Goal: Navigation & Orientation: Find specific page/section

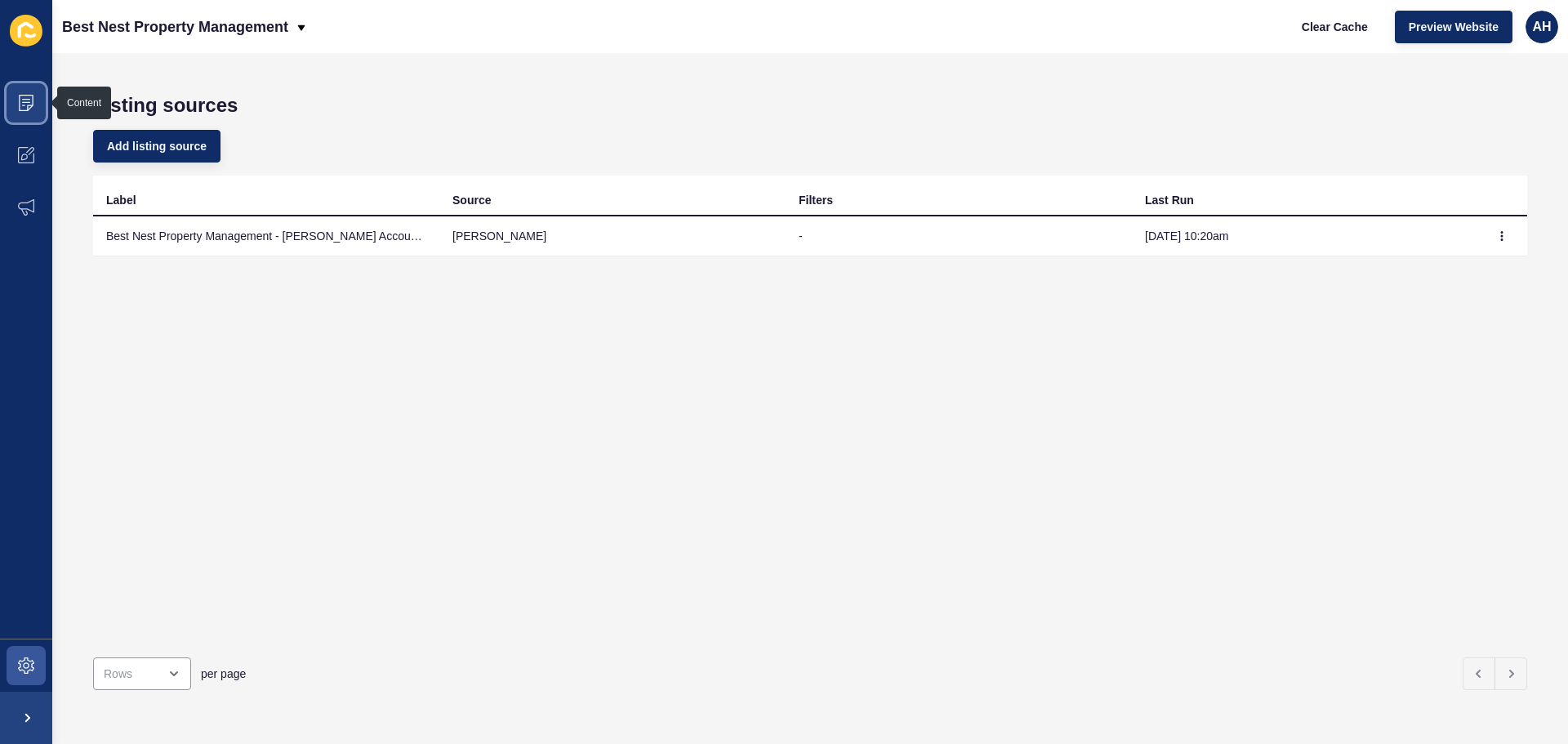
click at [31, 109] on icon at bounding box center [25, 102] width 16 height 16
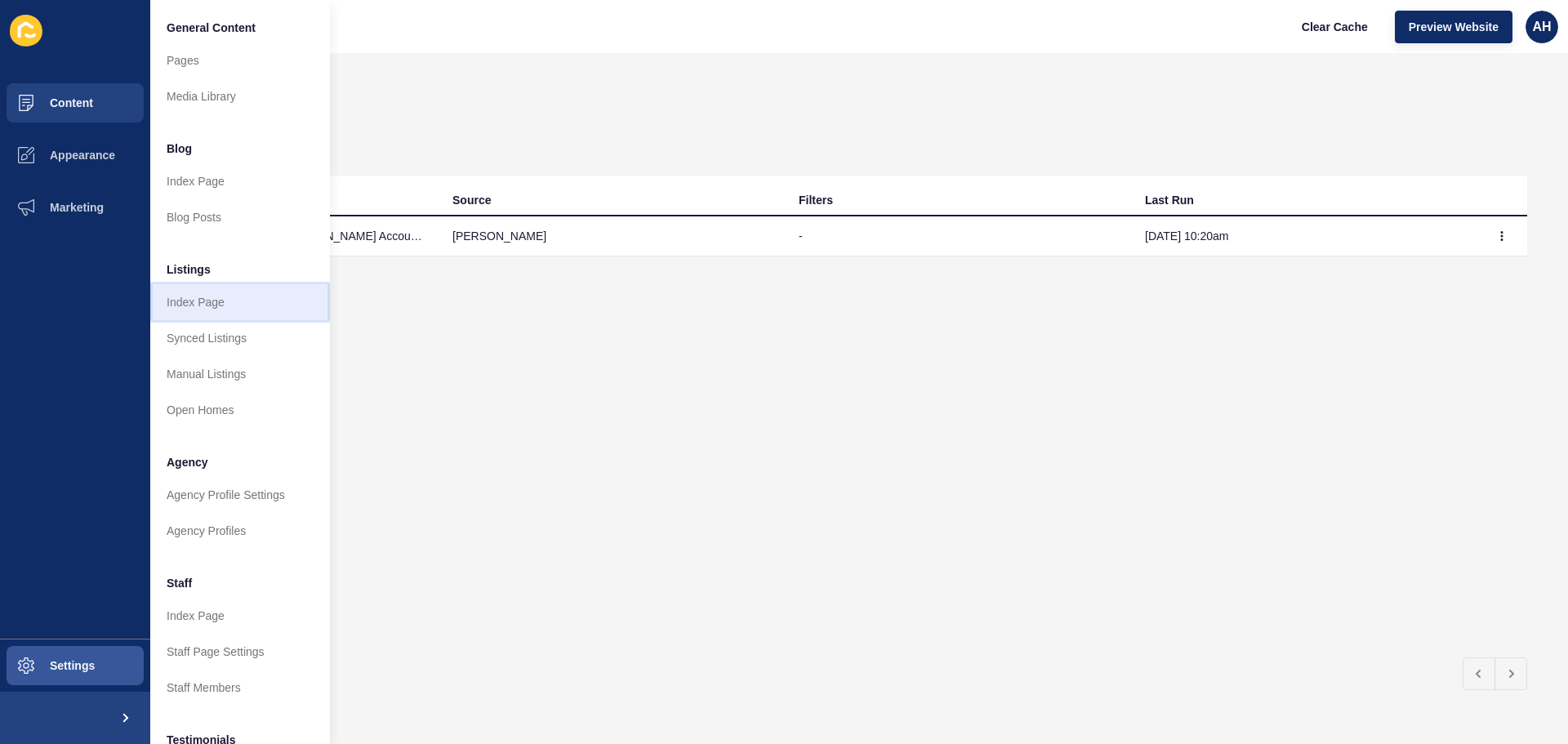
click at [203, 300] on link "Index Page" at bounding box center [240, 302] width 180 height 36
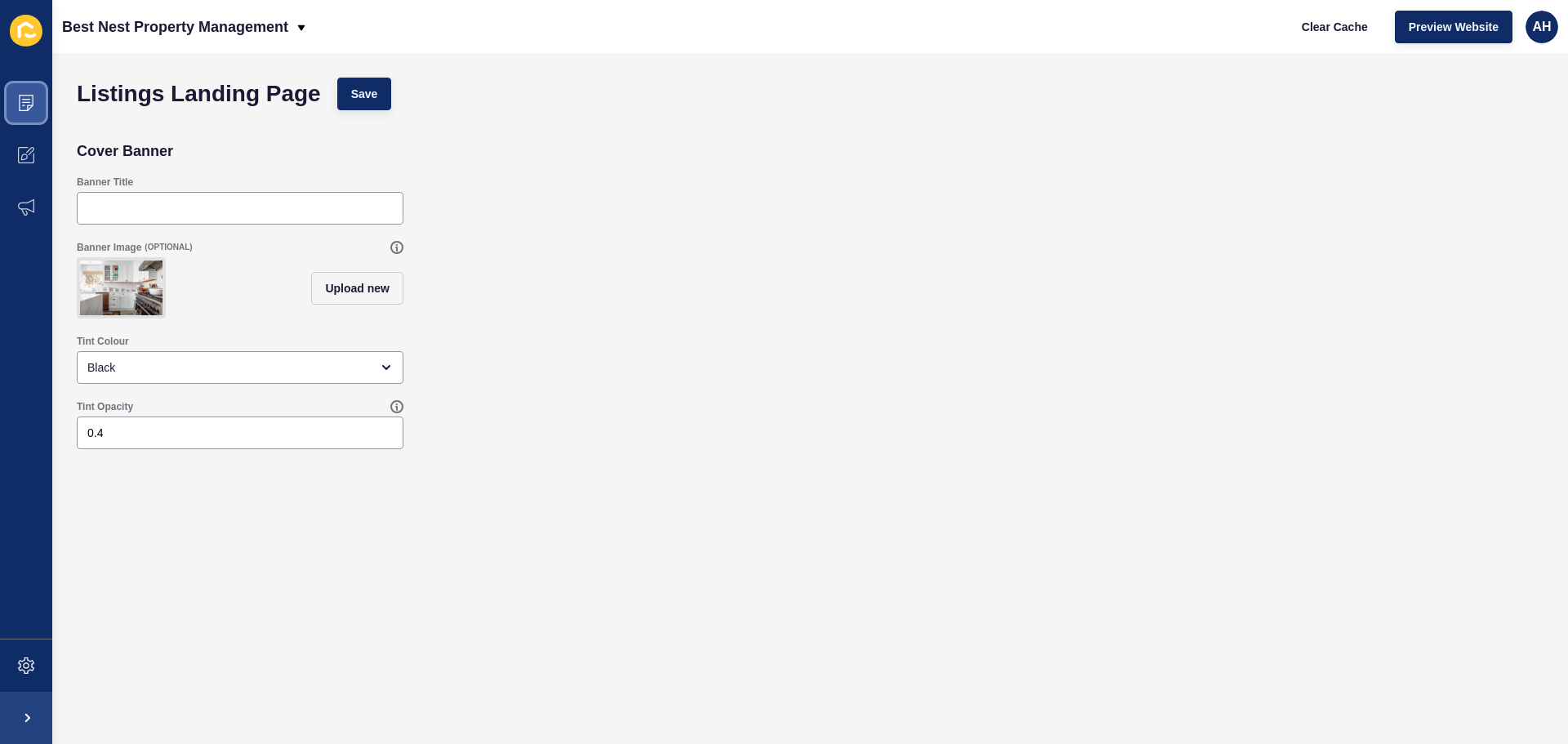
click at [38, 109] on span at bounding box center [26, 103] width 53 height 53
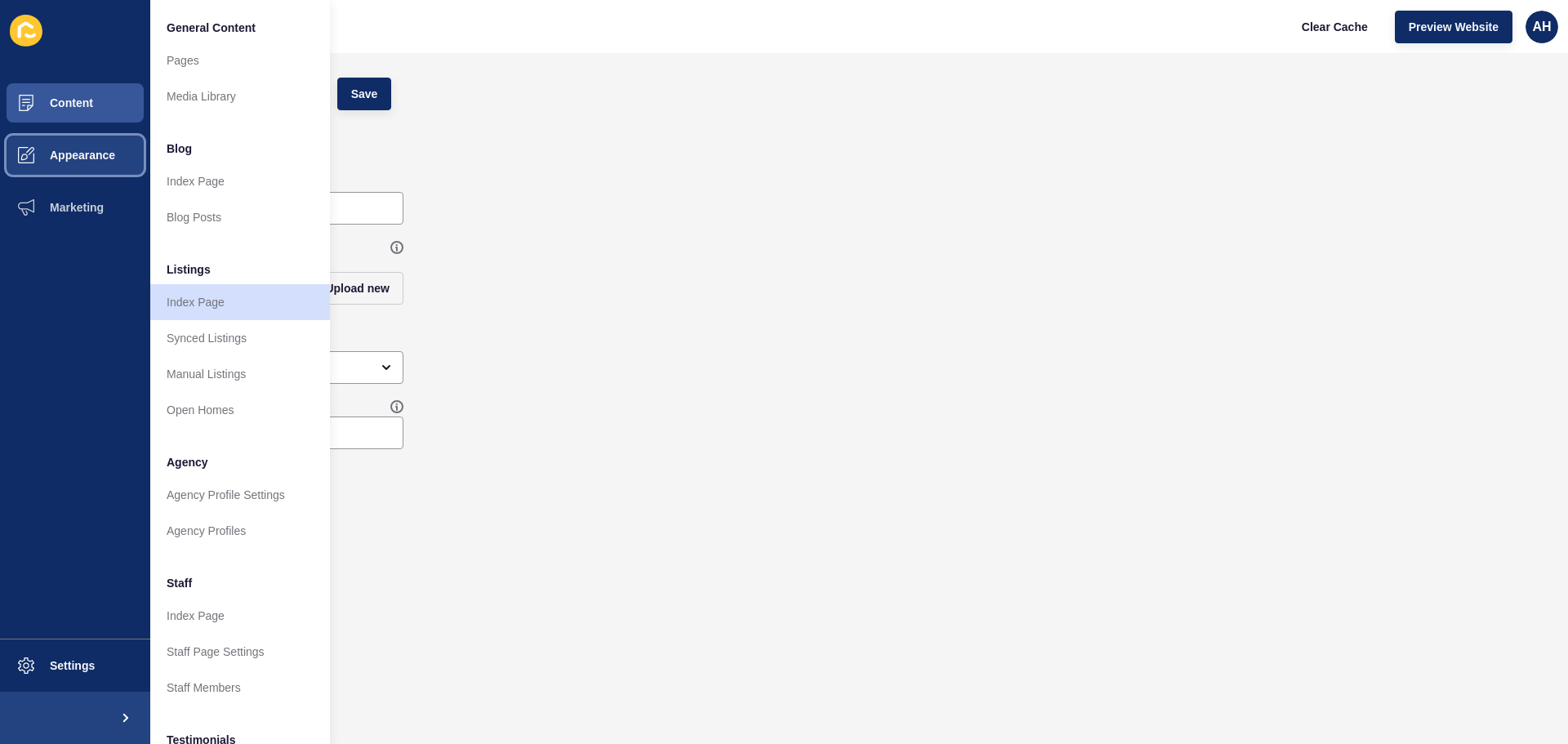
click at [74, 152] on span "Appearance" at bounding box center [55, 155] width 117 height 13
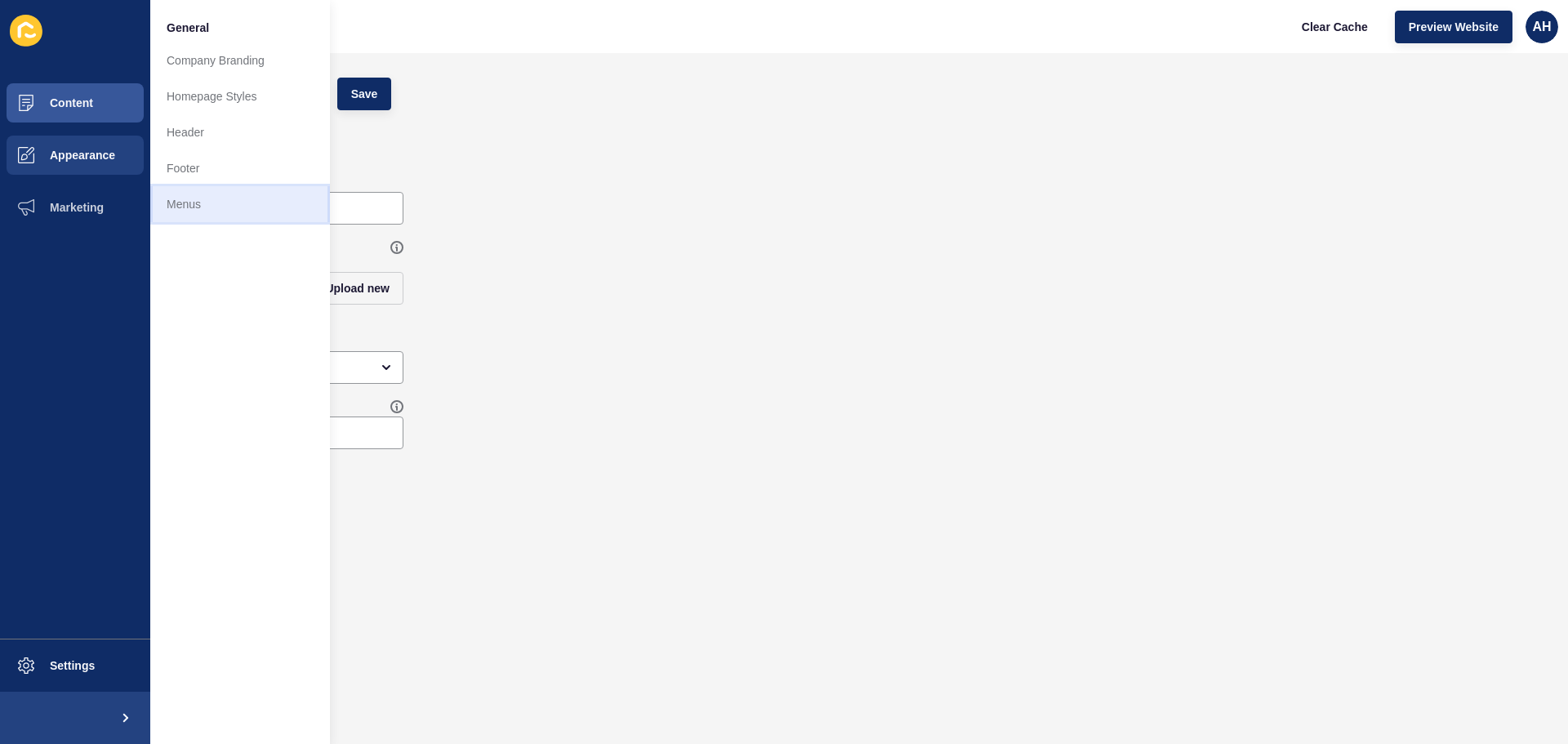
click at [192, 203] on link "Menus" at bounding box center [240, 205] width 180 height 36
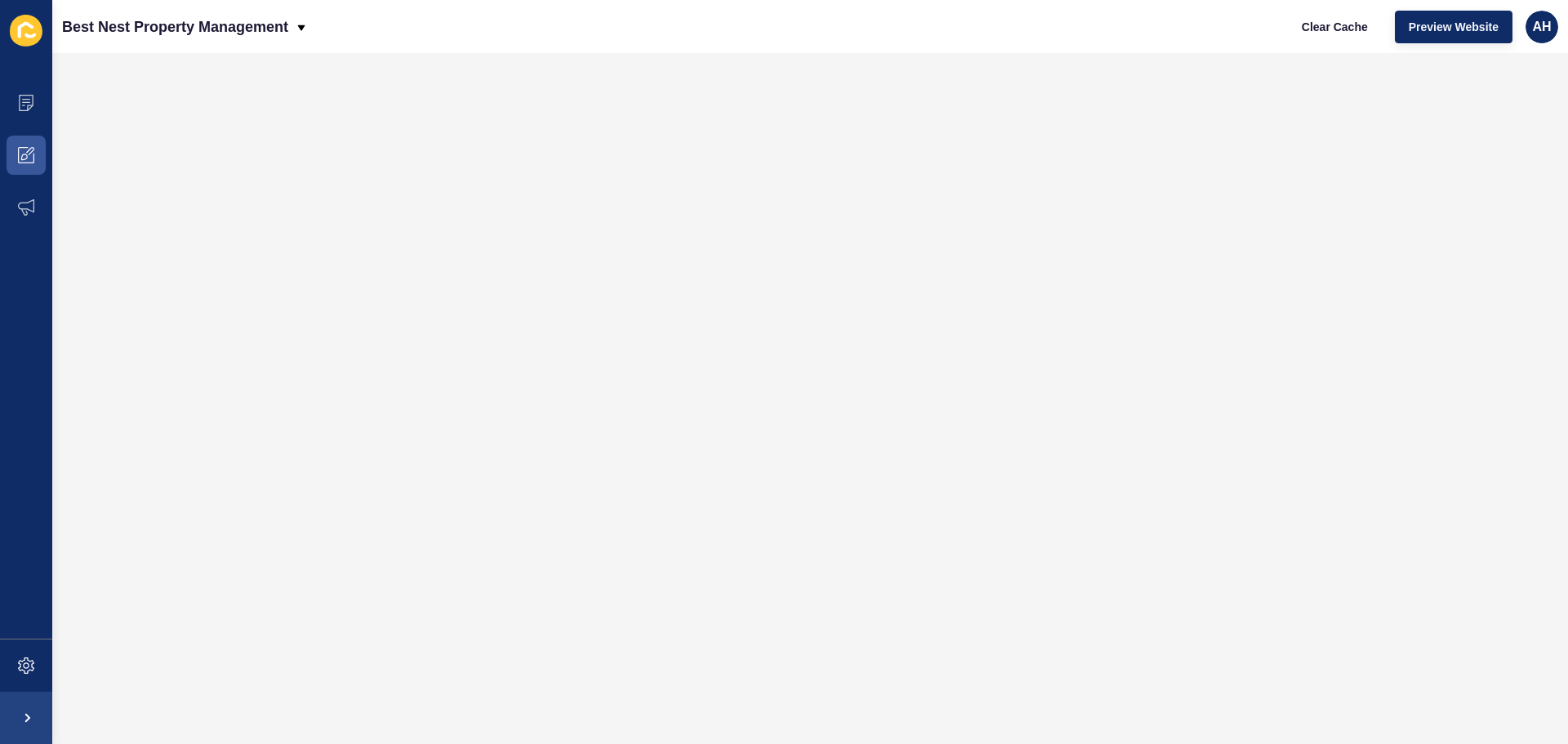
click at [22, 38] on icon at bounding box center [25, 31] width 33 height 32
click at [23, 107] on icon at bounding box center [25, 102] width 16 height 16
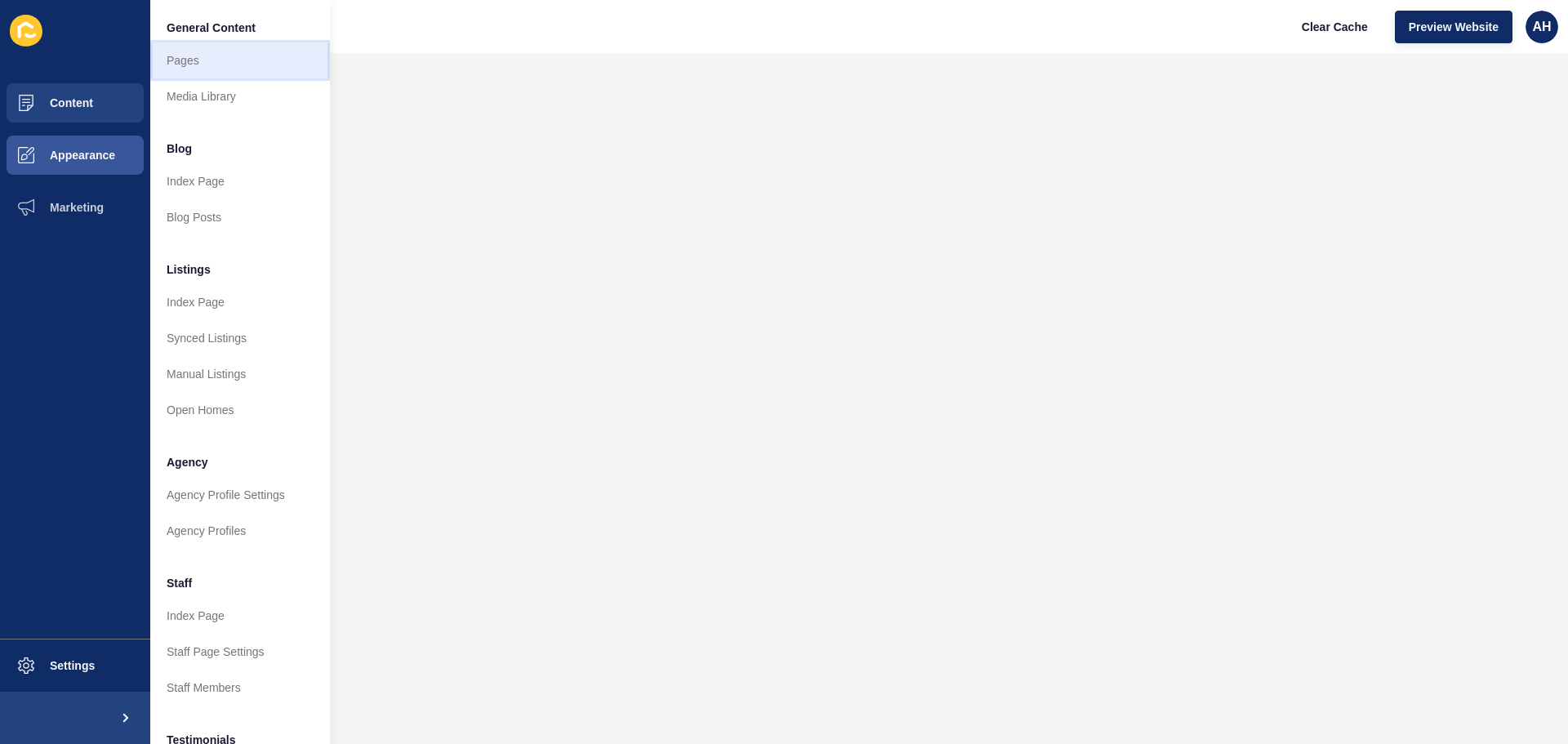
click at [171, 62] on link "Pages" at bounding box center [240, 60] width 180 height 36
